Goal: Task Accomplishment & Management: Use online tool/utility

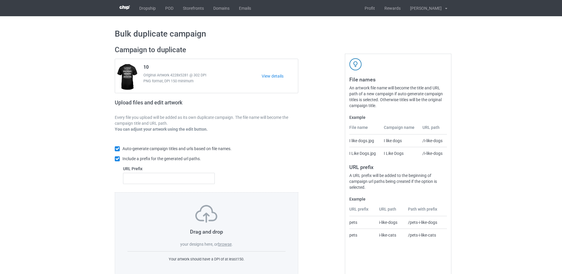
scroll to position [14, 0]
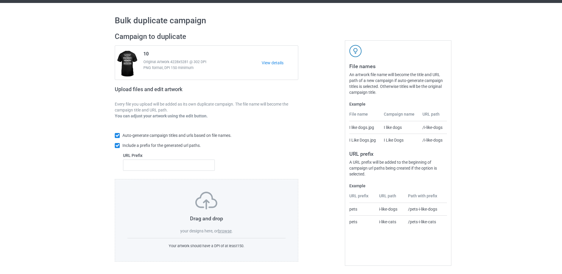
click at [221, 230] on label "browse" at bounding box center [225, 231] width 14 height 5
click at [0, 0] on input "browse" at bounding box center [0, 0] width 0 height 0
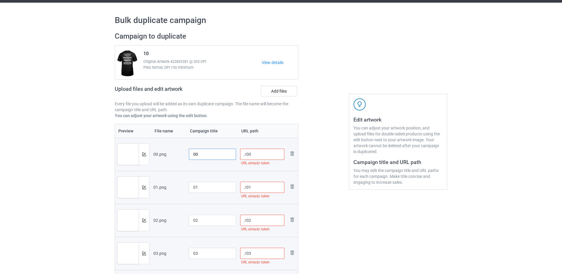
click at [193, 156] on input "00" at bounding box center [212, 154] width 47 height 11
drag, startPoint x: 206, startPoint y: 154, endPoint x: 185, endPoint y: 155, distance: 21.0
click at [185, 155] on tr "Preview and edit artwork 00.png SKU-Y-00 /00 URL already taken Remove file" at bounding box center [206, 154] width 183 height 33
type input "SKU-Y-00"
click at [191, 188] on input "01" at bounding box center [212, 187] width 47 height 11
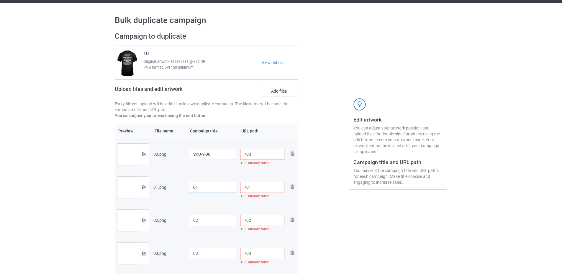
paste input "SKU-Y-"
type input "SKU-Y-01"
click at [192, 216] on input "02" at bounding box center [212, 220] width 47 height 11
paste input "SKU-Y-"
type input "SKU-Y-02"
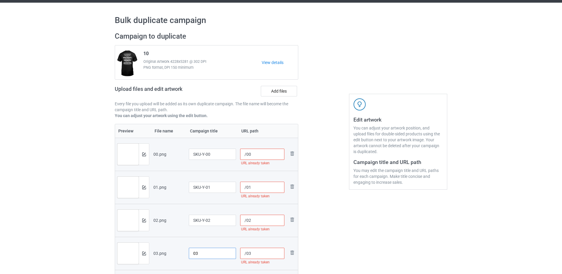
click at [189, 254] on input "03" at bounding box center [212, 253] width 47 height 11
paste input "SKU-Y-"
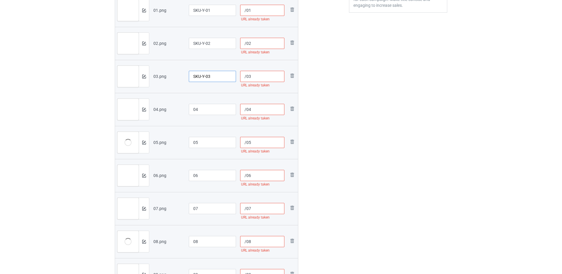
type input "SKU-Y-03"
click at [189, 110] on td "04" at bounding box center [212, 109] width 51 height 33
click at [191, 109] on input "04" at bounding box center [212, 109] width 47 height 11
paste input "SKU-Y-"
type input "SKU-Y-04"
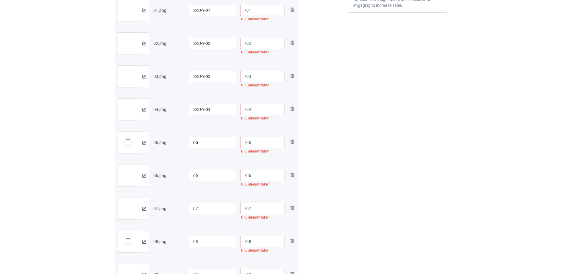
drag, startPoint x: 191, startPoint y: 141, endPoint x: 192, endPoint y: 146, distance: 5.7
click at [191, 141] on input "05" at bounding box center [212, 142] width 47 height 11
paste input "SKU-Y-"
type input "SKU-Y-05"
click at [192, 175] on input "06" at bounding box center [212, 175] width 47 height 11
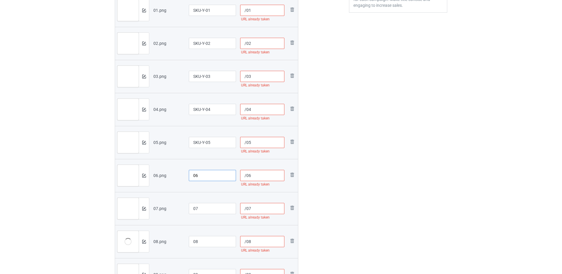
paste input "SKU-Y-"
type input "SKU-Y-06"
click at [190, 208] on input "07" at bounding box center [212, 208] width 47 height 11
paste input "SKU-Y-"
type input "SKU-Y-07"
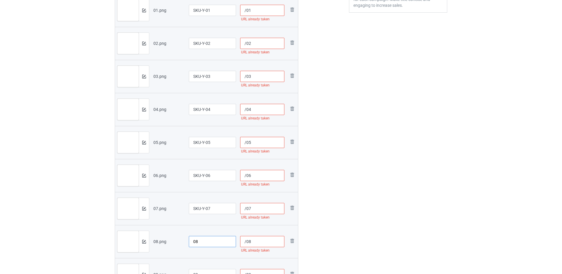
click at [191, 240] on input "08" at bounding box center [212, 241] width 47 height 11
paste input "SKU-Y-"
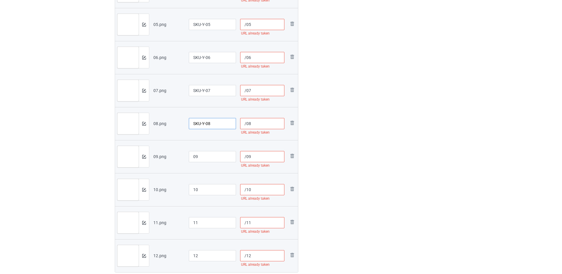
type input "SKU-Y-08"
click at [193, 155] on input "09" at bounding box center [212, 156] width 47 height 11
paste input "SKU-Y-"
type input "SKU-Y-09"
drag, startPoint x: 191, startPoint y: 188, endPoint x: 193, endPoint y: 206, distance: 18.0
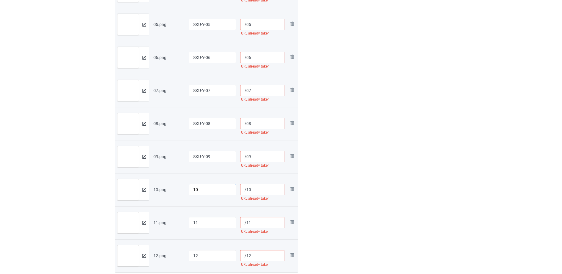
click at [191, 188] on input "10" at bounding box center [212, 189] width 47 height 11
paste input "SKU-Y-"
type input "SKU-Y-10"
click at [192, 218] on input "11" at bounding box center [212, 222] width 47 height 11
paste input "SKU-Y-"
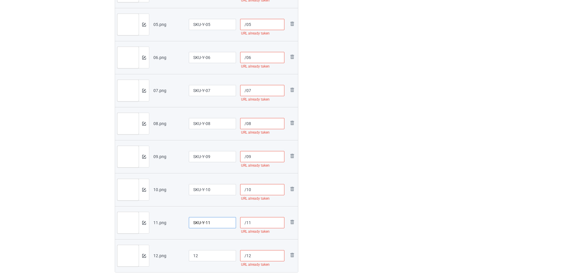
type input "SKU-Y-11"
click at [192, 254] on input "12" at bounding box center [212, 255] width 47 height 11
paste input "SKU-Y-"
type input "SKU-Y-12"
click at [246, 253] on input "/12" at bounding box center [262, 255] width 45 height 11
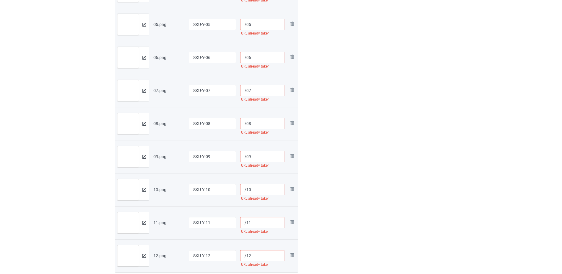
paste input "sku-y-"
type input "/sku-y-12"
click at [247, 224] on input "/11" at bounding box center [262, 222] width 45 height 11
paste input "sku-y-"
type input "/sku-y-11"
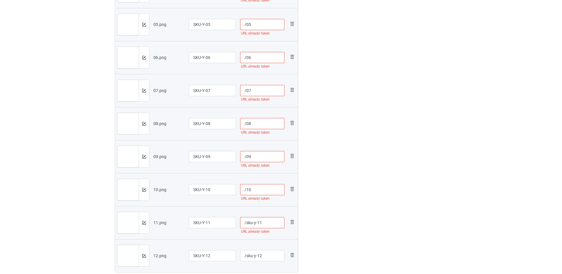
click at [247, 191] on input "/10" at bounding box center [262, 189] width 45 height 11
paste input "sku-y-"
type input "/sku-y-10"
click at [247, 156] on input "/09" at bounding box center [262, 156] width 45 height 11
paste input "sku-y-"
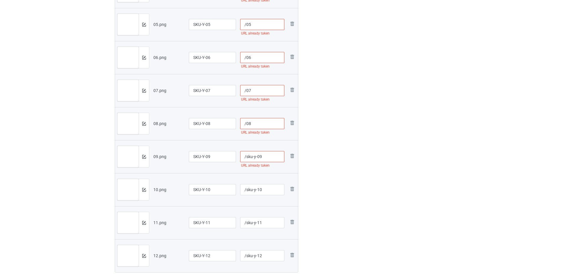
type input "/sku-y-09"
click at [246, 122] on input "/08" at bounding box center [262, 123] width 45 height 11
paste input "sku-y-"
type input "/sku-y-08"
click at [246, 91] on input "/07" at bounding box center [262, 90] width 45 height 11
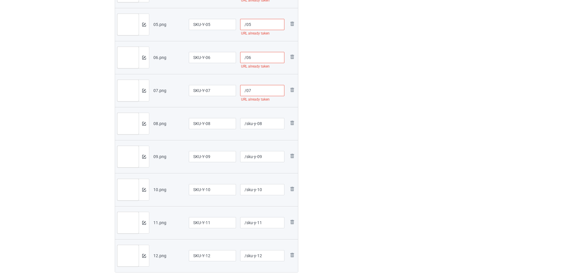
paste input "sku-y-"
type input "/sku-y-07"
click at [246, 59] on input "/06" at bounding box center [262, 57] width 45 height 11
paste input "sku-y-"
type input "/sku-y-06"
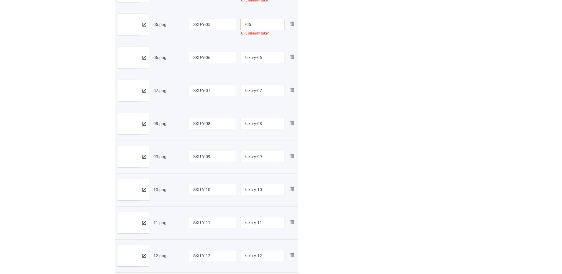
click at [246, 25] on input "/05" at bounding box center [262, 24] width 45 height 11
paste input "sku-y-"
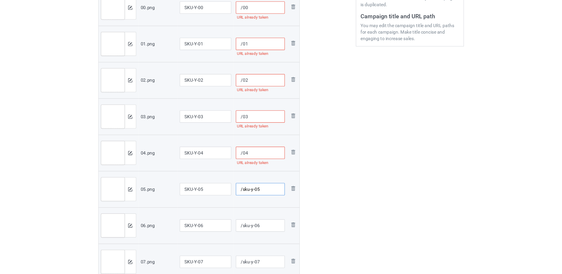
scroll to position [161, 0]
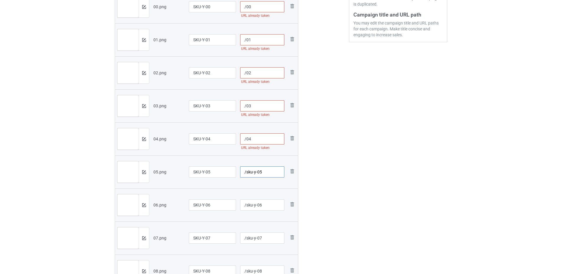
type input "/sku-y-05"
click at [247, 137] on input "/04" at bounding box center [262, 138] width 45 height 11
paste input "sku-y-"
type input "/sku-y-04"
click at [247, 105] on input "/03" at bounding box center [262, 105] width 45 height 11
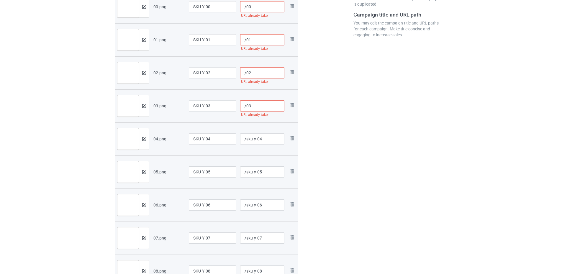
paste input "sku-y-"
type input "/sku-y-03"
click at [247, 74] on input "/02" at bounding box center [262, 72] width 45 height 11
paste input "sku-y-"
type input "/sku-y-02"
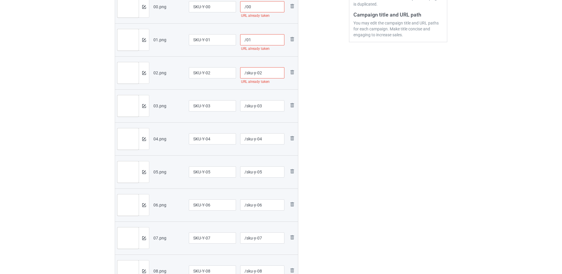
click at [246, 39] on input "/01" at bounding box center [262, 39] width 45 height 11
paste input "sku-y-"
type input "/sku-y-01"
click at [246, 8] on input "/00" at bounding box center [262, 6] width 45 height 11
paste input "sku-y-"
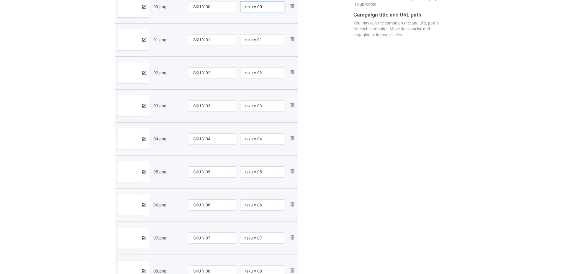
type input "/sku-y-00"
click at [335, 104] on div at bounding box center [323, 158] width 42 height 557
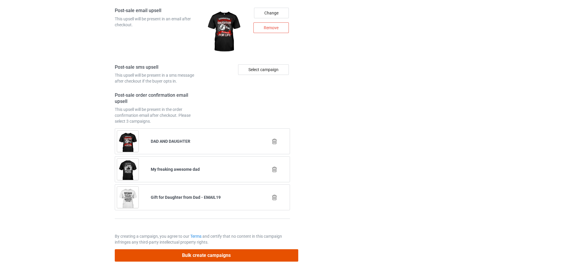
click at [224, 254] on button "Bulk create campaigns" at bounding box center [206, 255] width 183 height 12
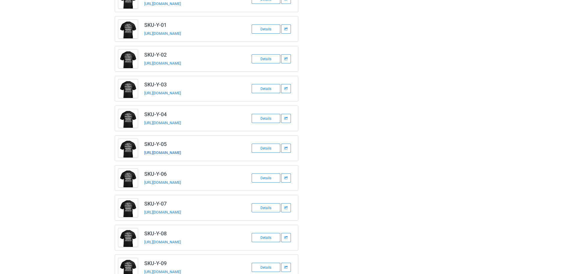
scroll to position [167, 0]
